Goal: Task Accomplishment & Management: Use online tool/utility

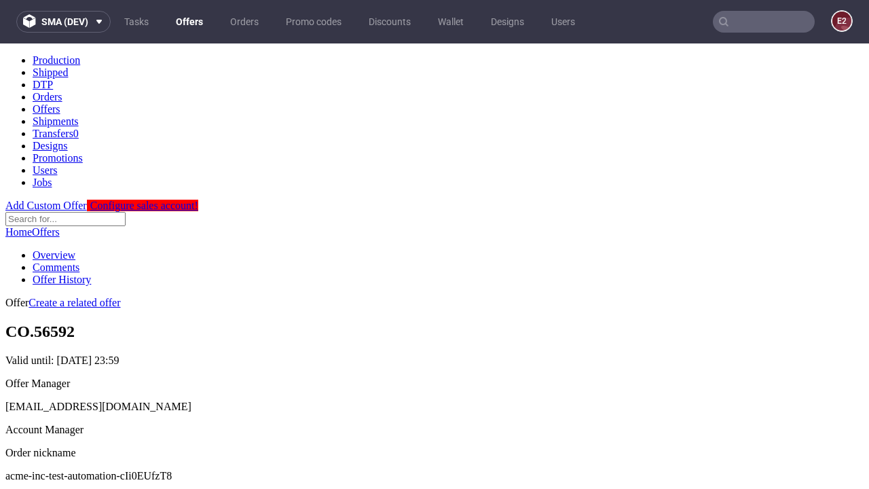
scroll to position [134, 0]
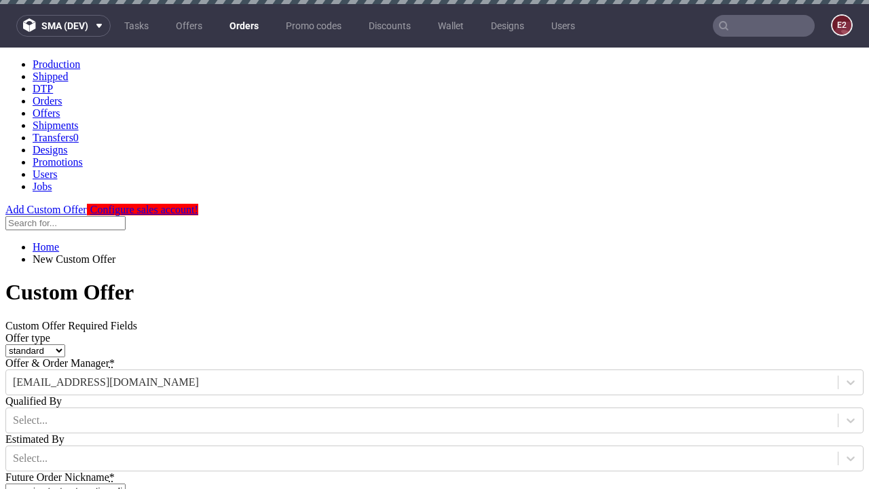
type input "acme-inc-test-automation-cIi0EUfzT8"
type input "2025-09-01"
type input "e2e-user-RX6uaeVydJ@test.com"
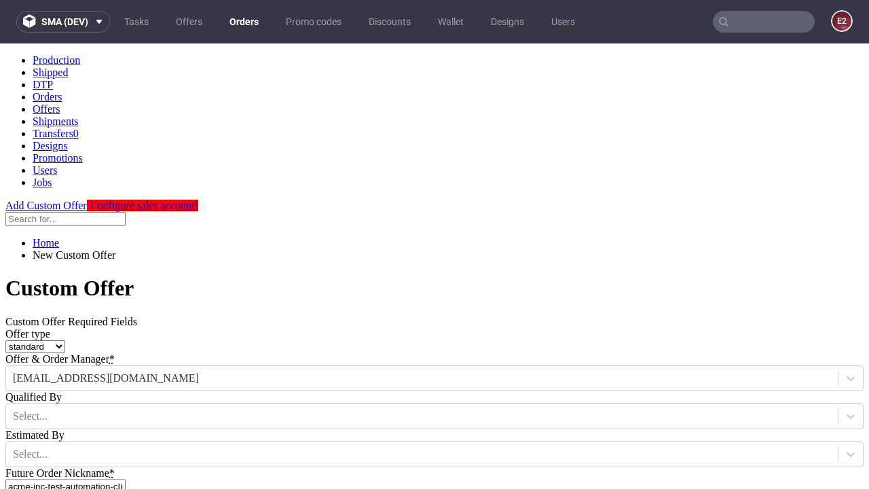
select select "gb"
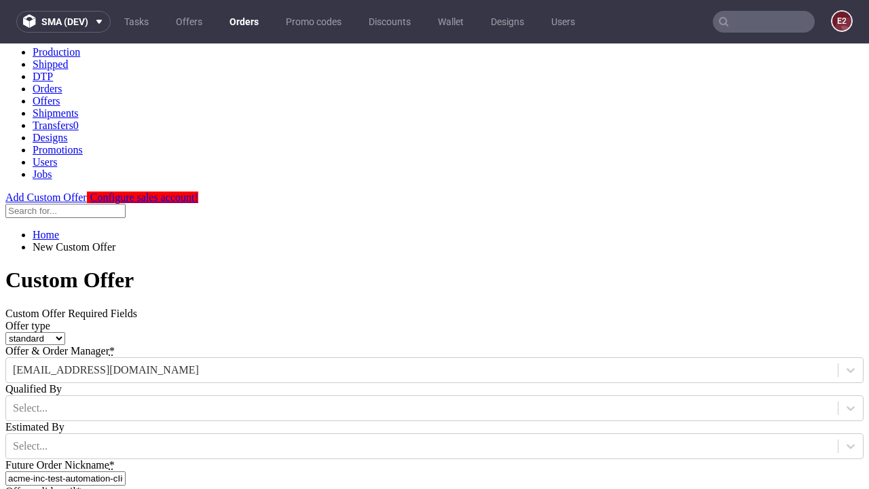
type input "e2e-user-RX6uaeVydJ@test.com"
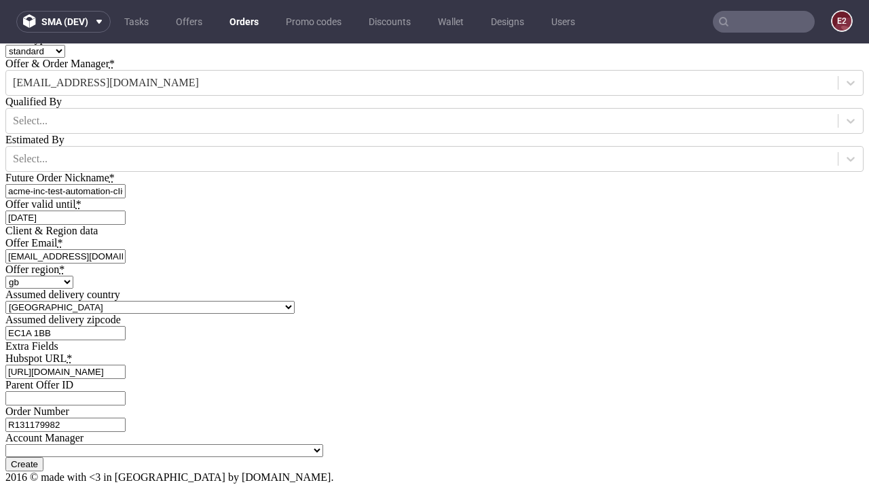
type input "[URL][DOMAIN_NAME]"
click at [43, 457] on input "Create" at bounding box center [24, 464] width 38 height 14
type input "Please wait..."
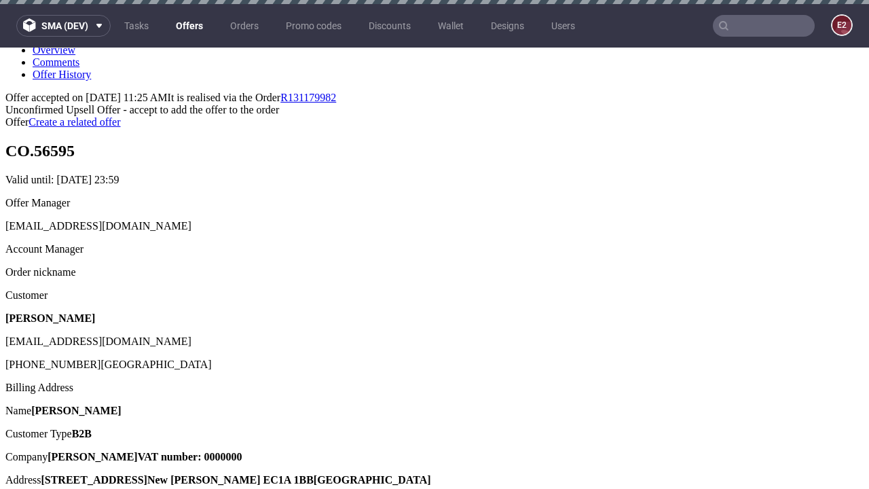
scroll to position [4, 0]
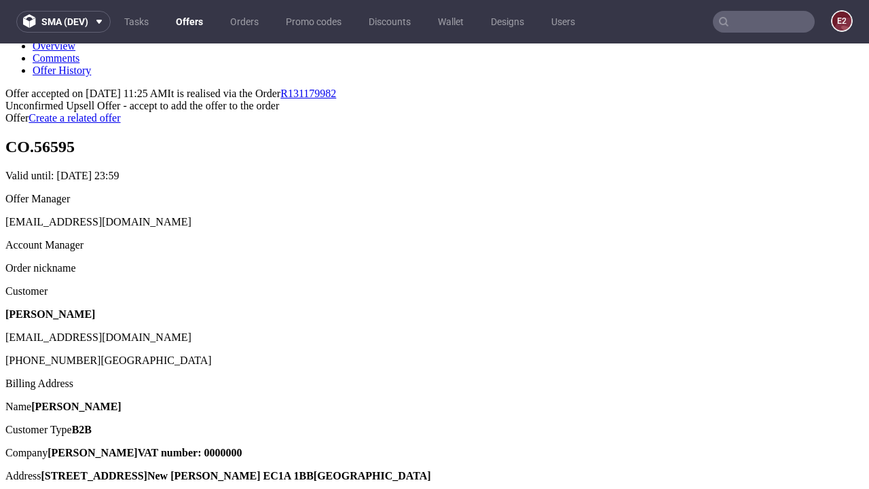
type input "In progress..."
